Goal: Task Accomplishment & Management: Manage account settings

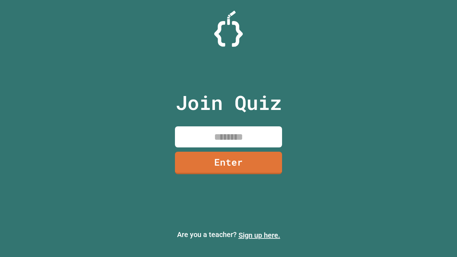
click at [259, 235] on link "Sign up here." at bounding box center [260, 235] width 42 height 9
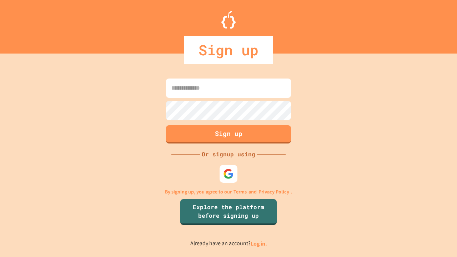
click at [259, 244] on link "Log in." at bounding box center [259, 244] width 16 height 8
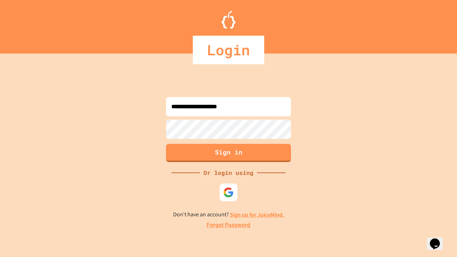
type input "**********"
